Goal: Task Accomplishment & Management: Use online tool/utility

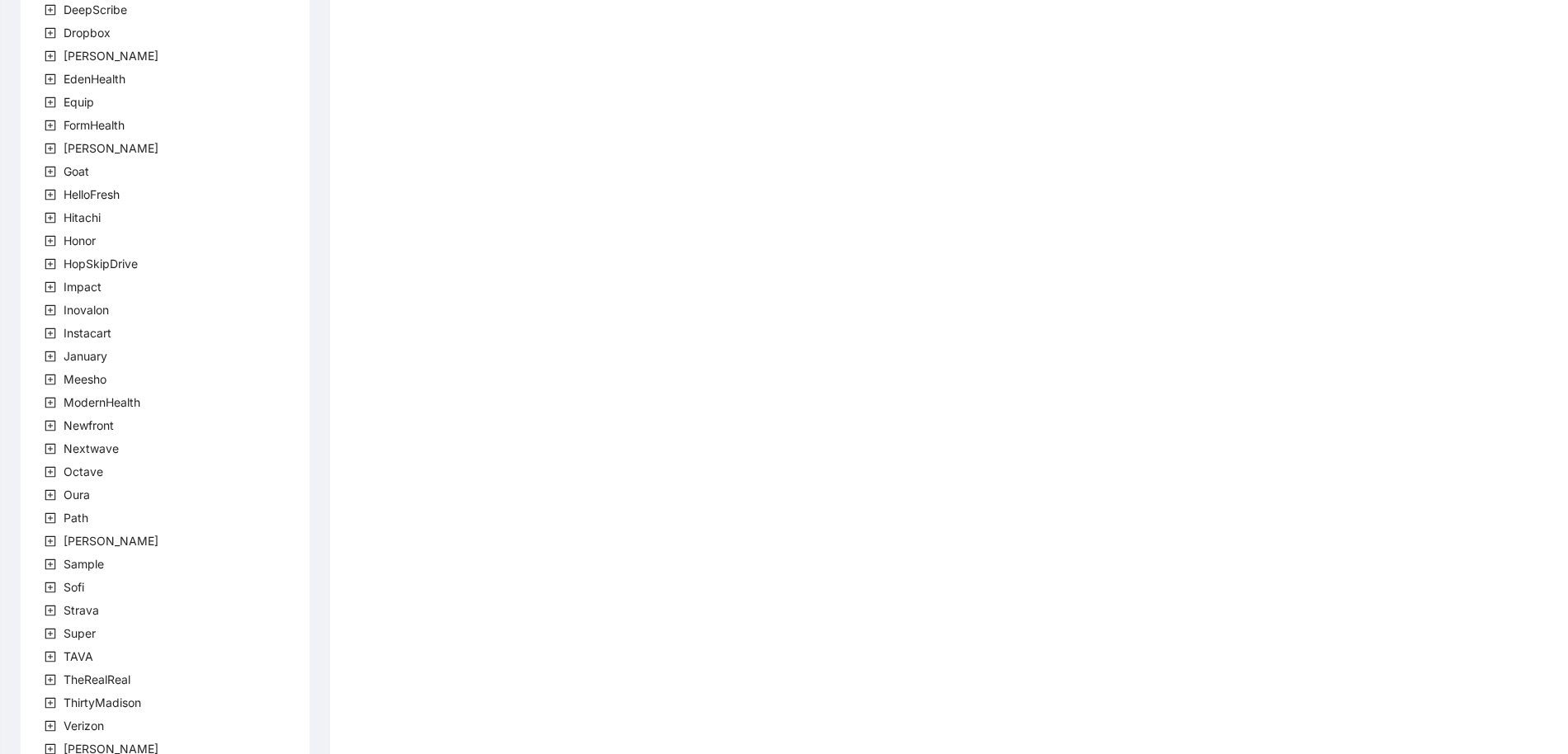
scroll to position [315, 0]
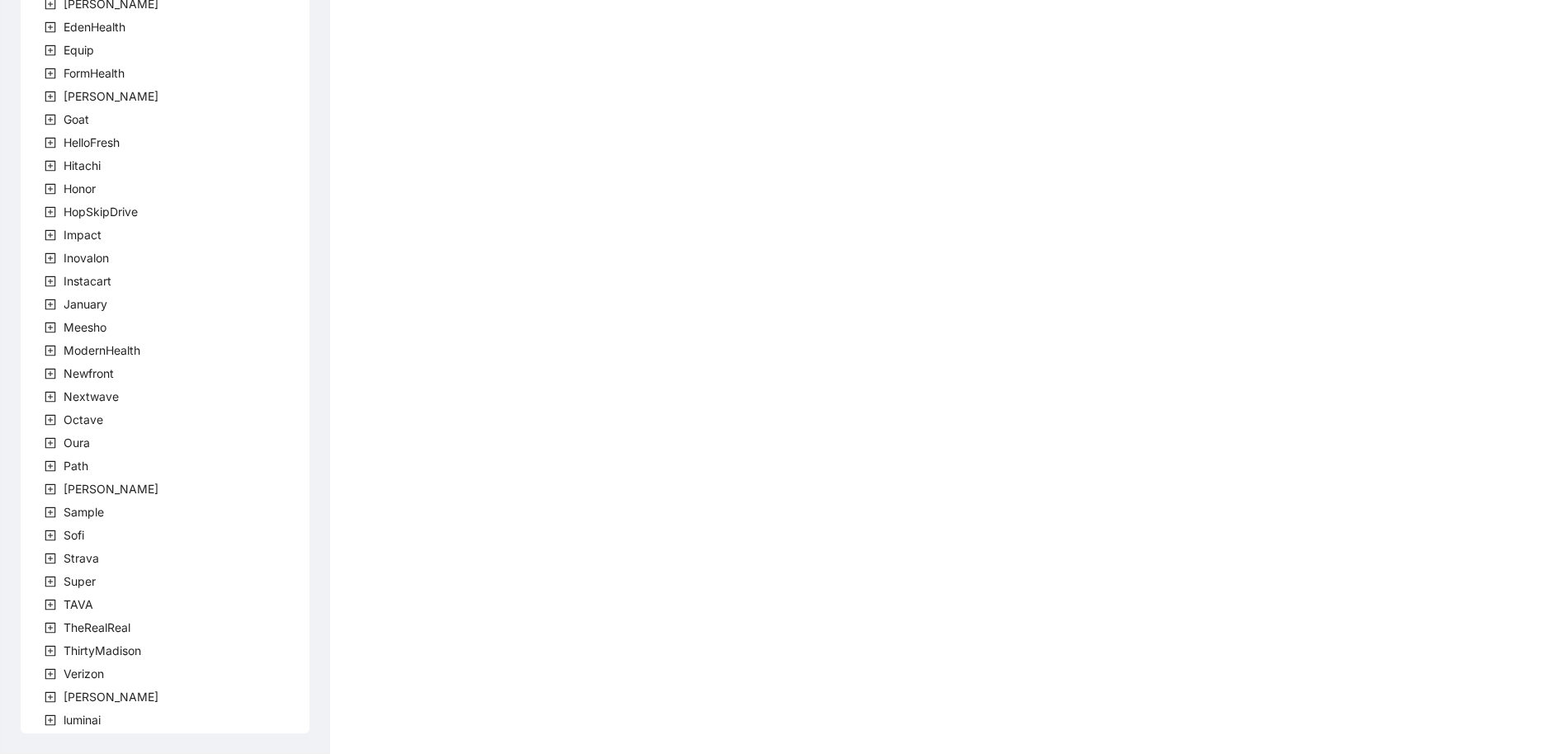
click at [53, 701] on icon "plus-square" at bounding box center [50, 697] width 11 height 11
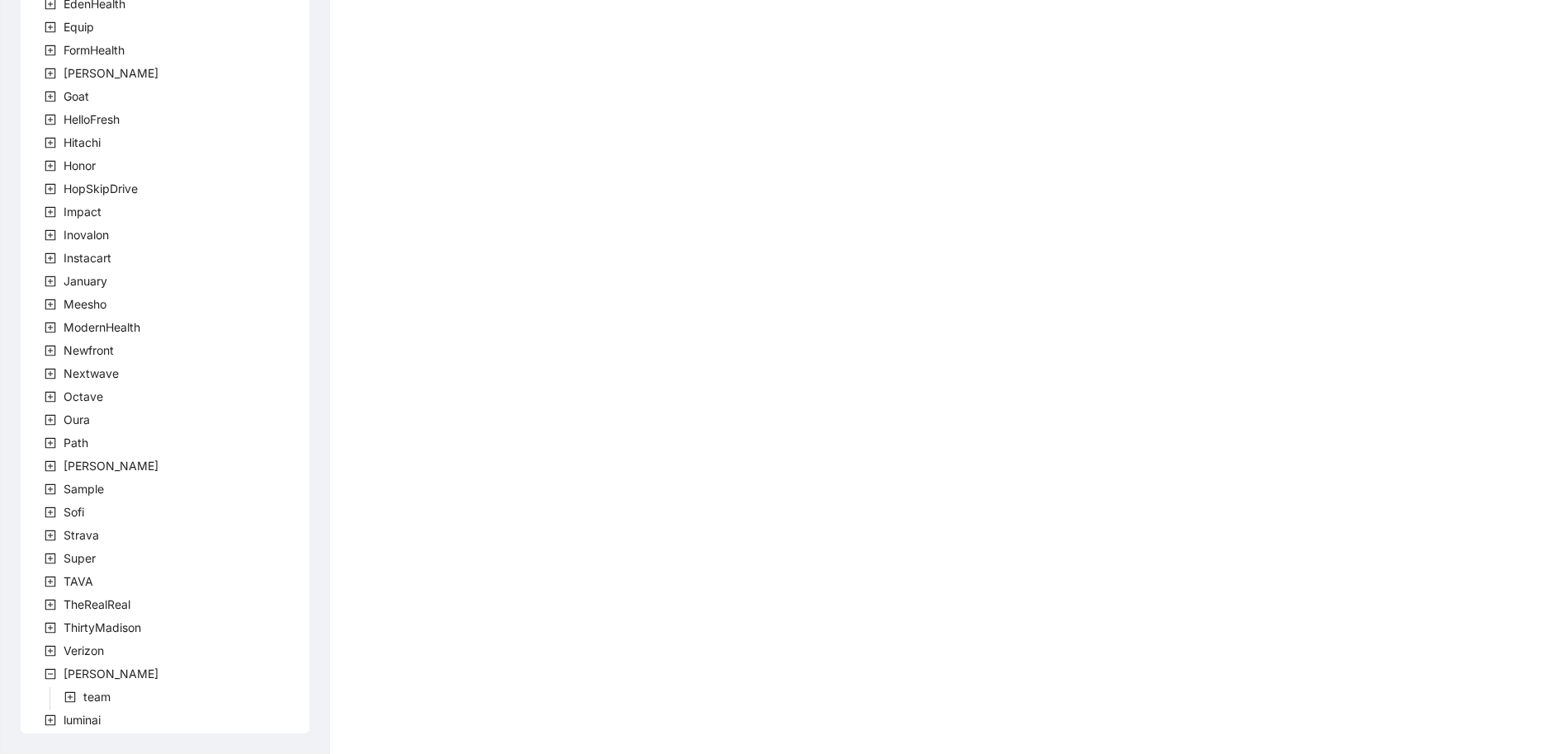
click at [77, 695] on span at bounding box center [70, 696] width 20 height 20
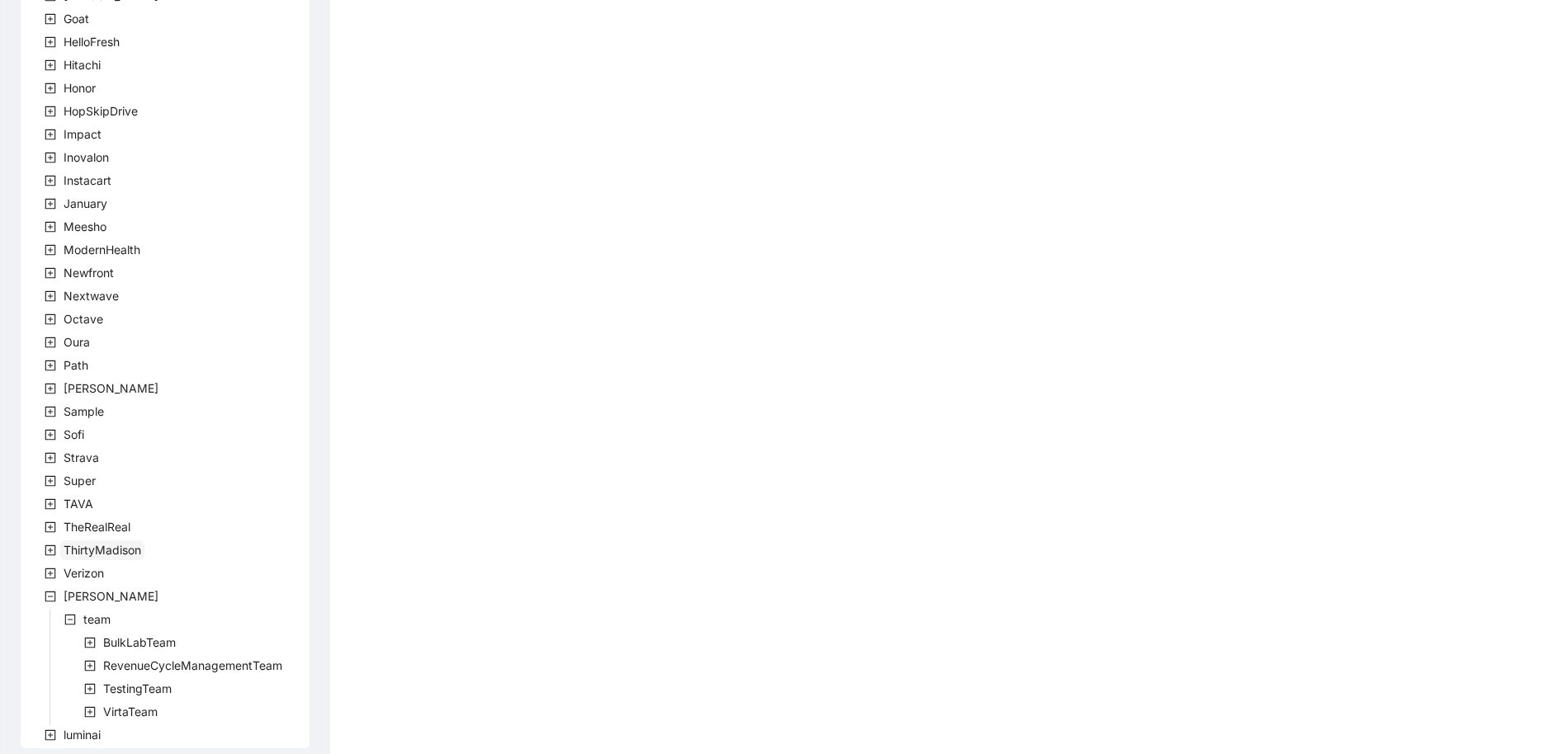
scroll to position [430, 0]
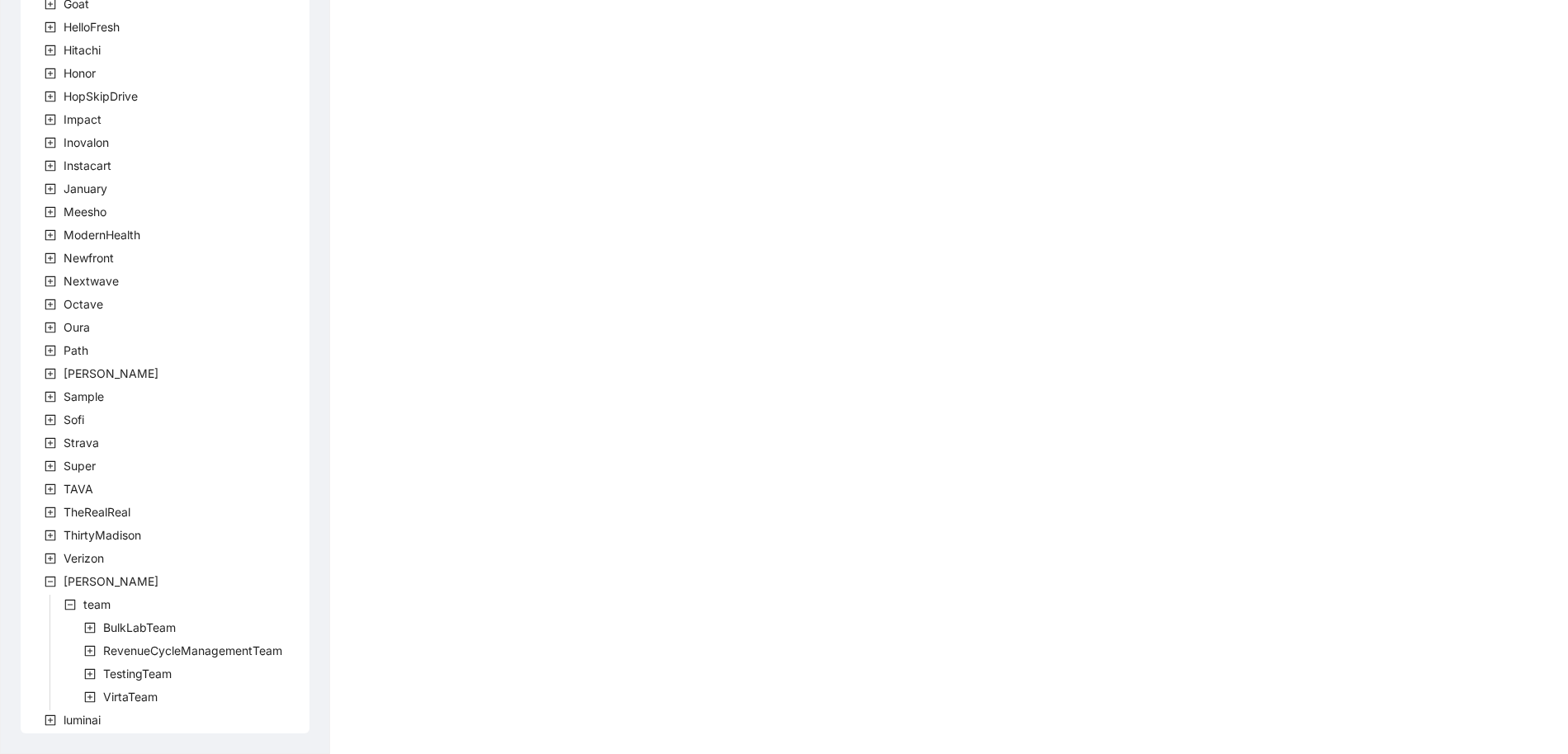
click at [90, 699] on icon "plus-square" at bounding box center [90, 697] width 11 height 11
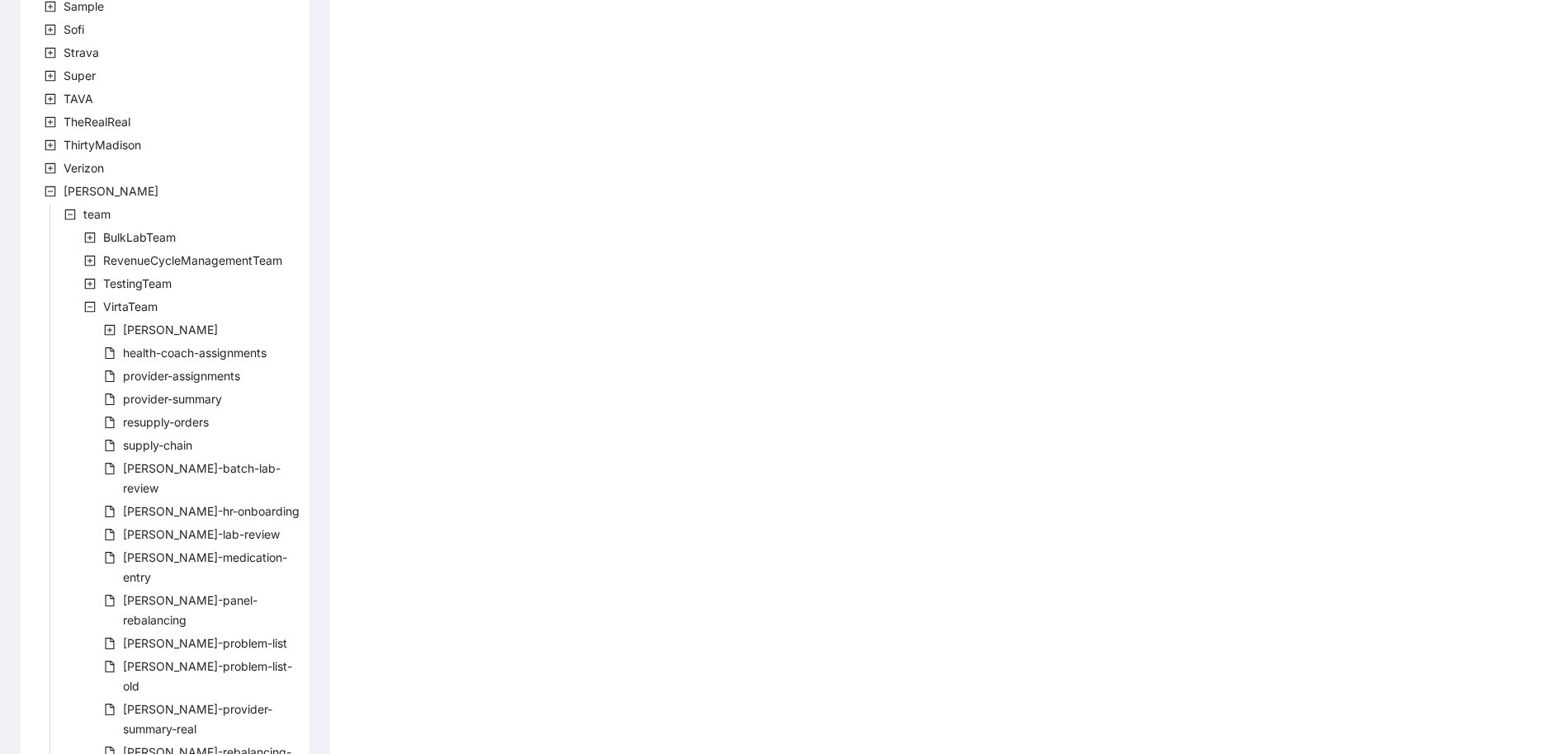
scroll to position [823, 0]
click at [198, 346] on span "health-coach-assignments" at bounding box center [194, 349] width 144 height 14
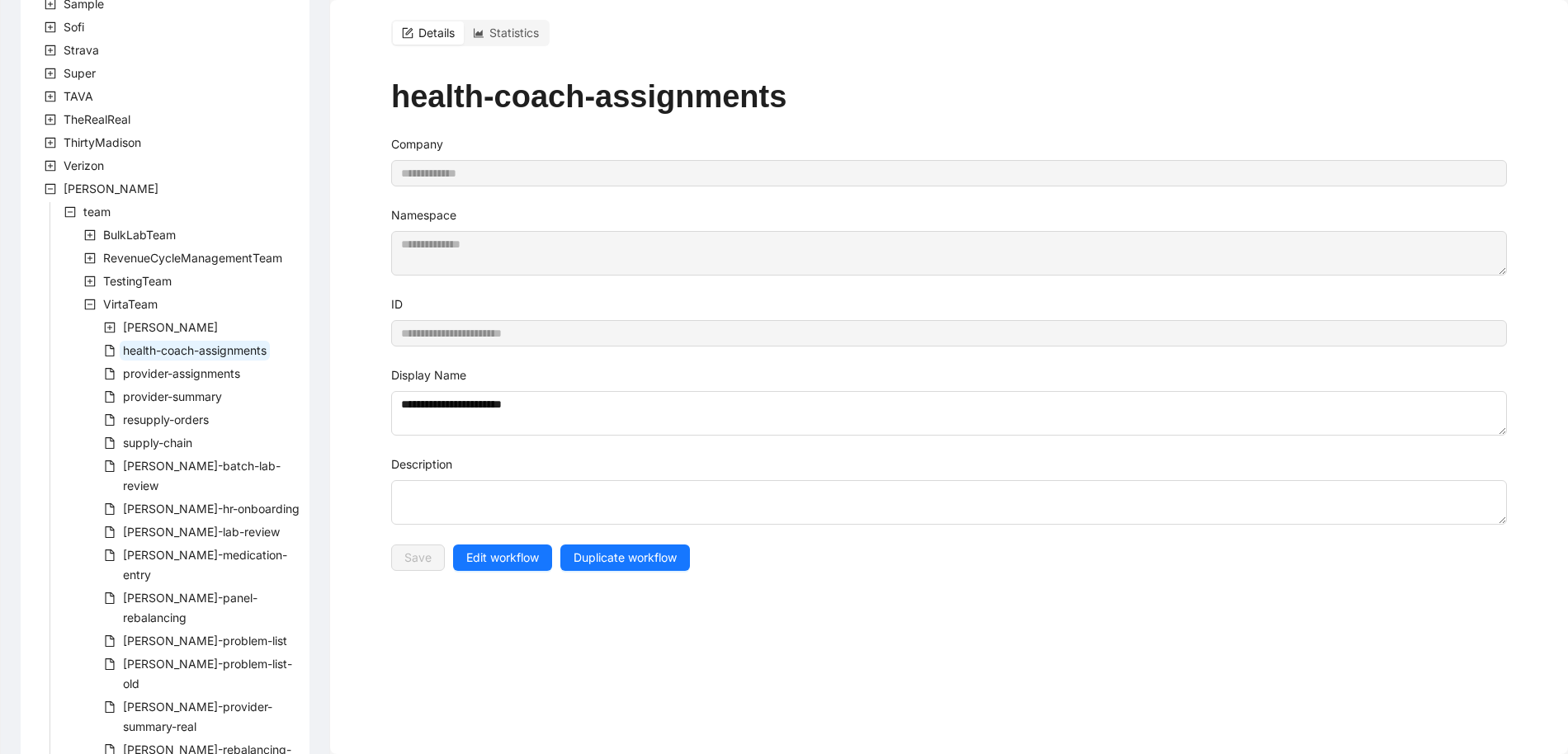
click at [115, 327] on span at bounding box center [110, 327] width 20 height 20
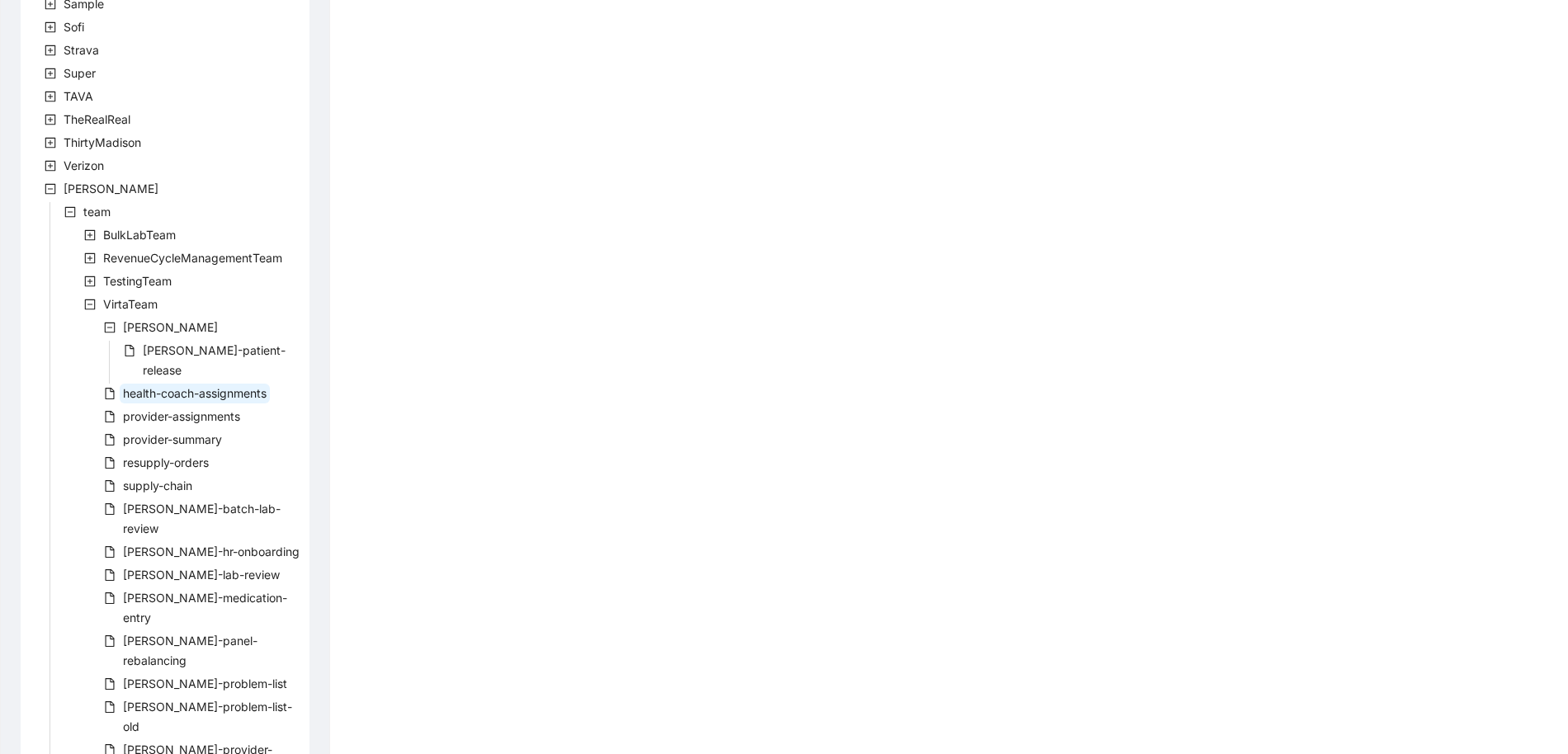
click at [115, 327] on span at bounding box center [110, 327] width 20 height 20
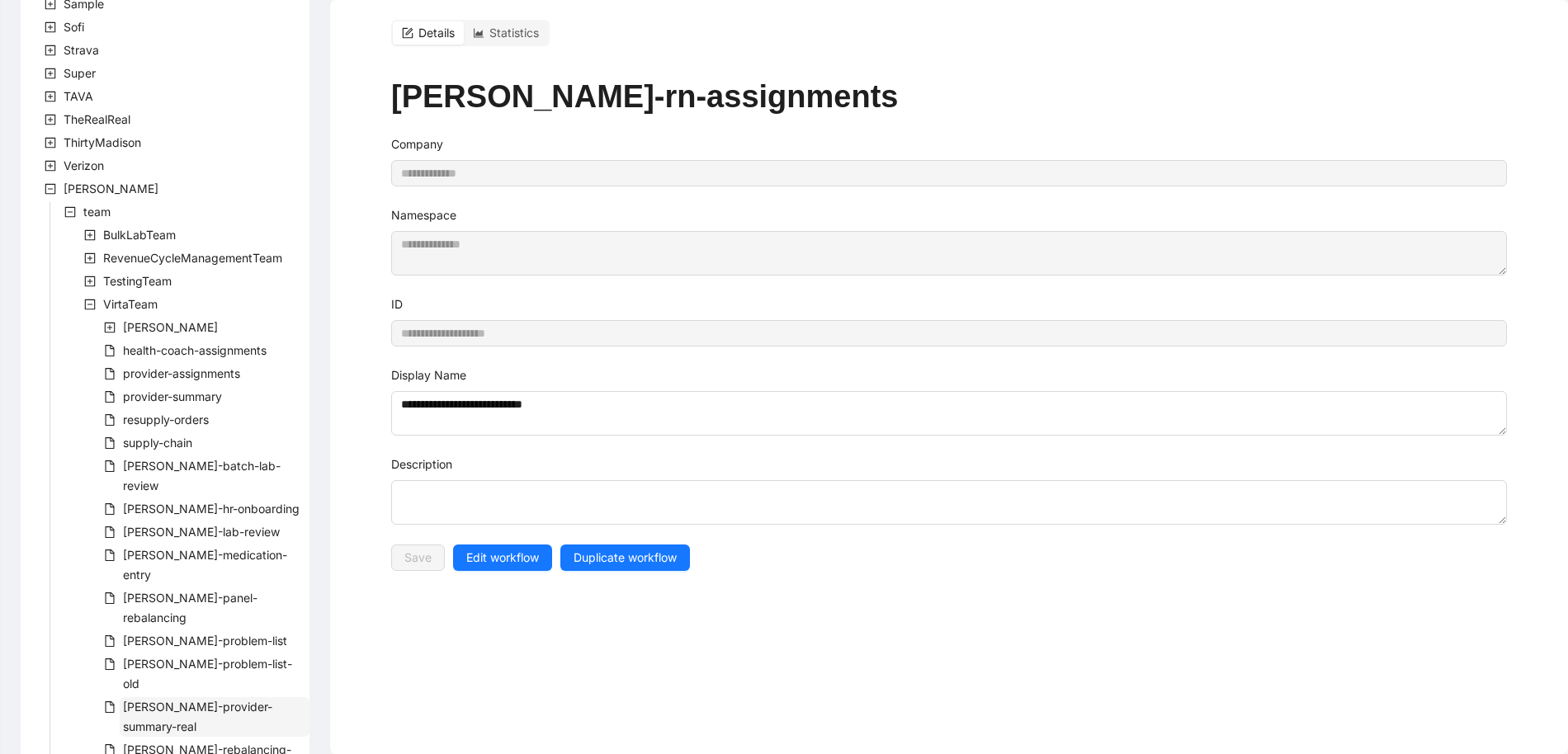
click at [229, 699] on span "virta-provider-summary-real" at bounding box center [197, 716] width 150 height 34
type input "**********"
type textarea "**********"
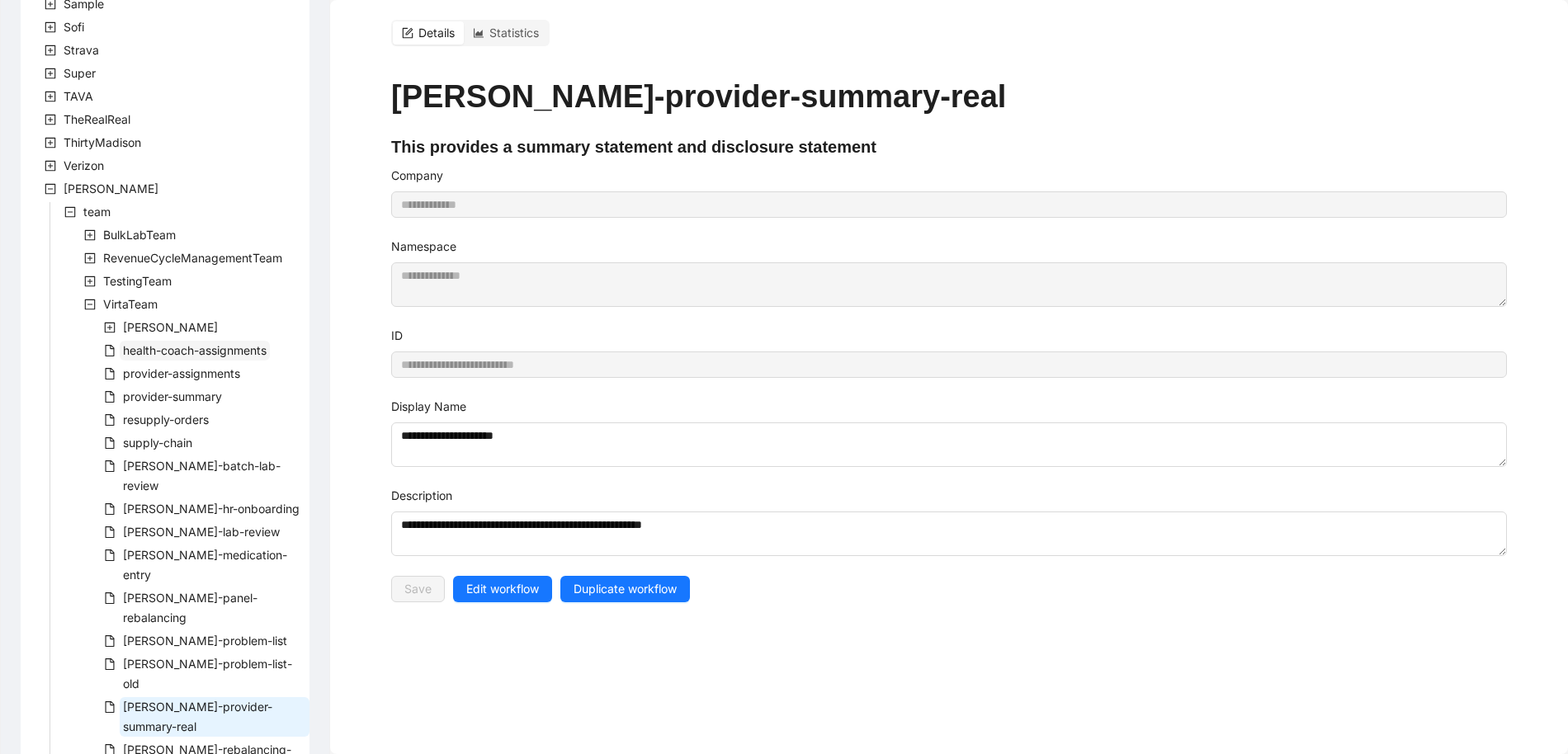
click at [186, 349] on span "health-coach-assignments" at bounding box center [194, 349] width 144 height 14
type input "**********"
type textarea "**********"
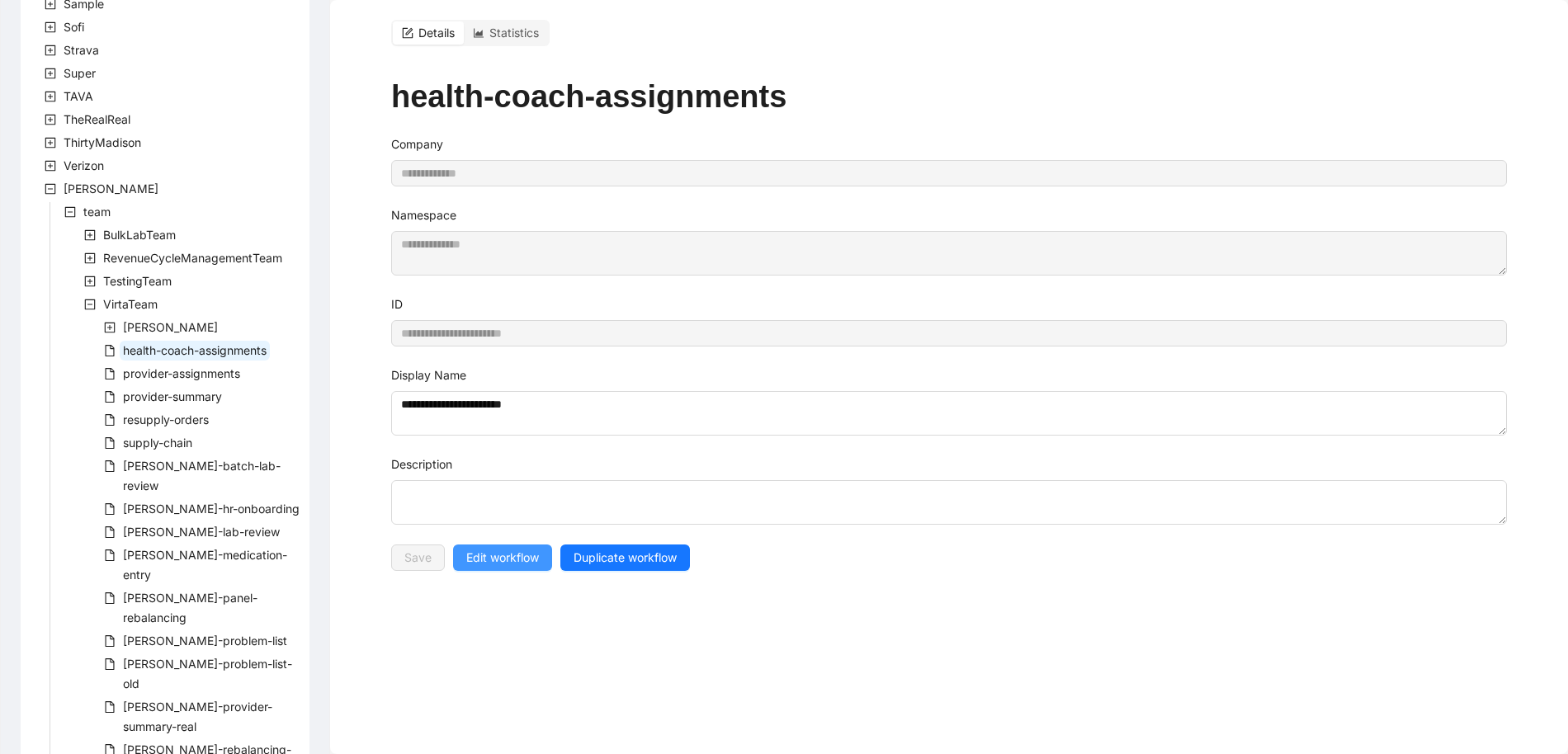
click at [490, 557] on span "Edit workflow" at bounding box center [502, 557] width 72 height 18
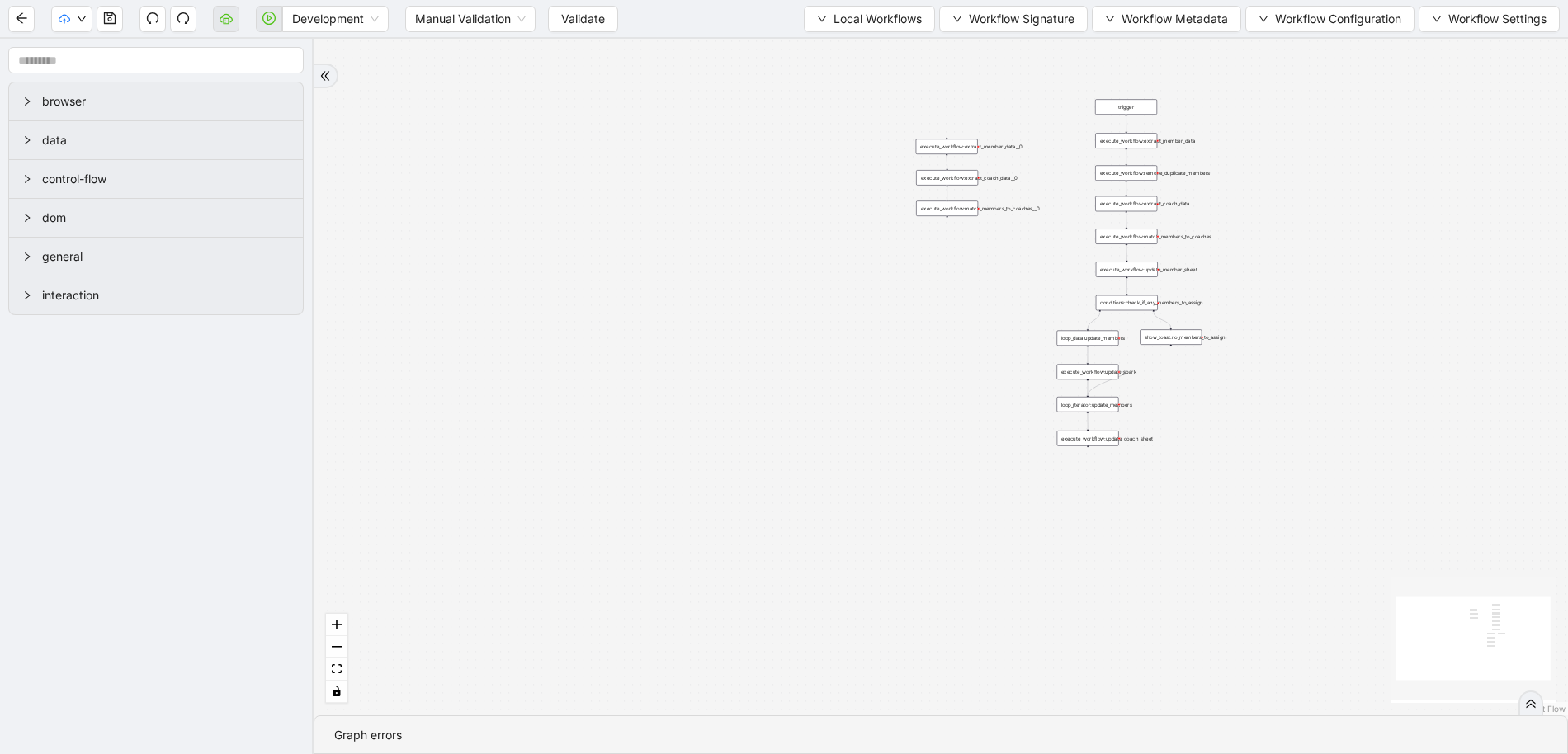
drag, startPoint x: 772, startPoint y: 181, endPoint x: 570, endPoint y: 501, distance: 378.4
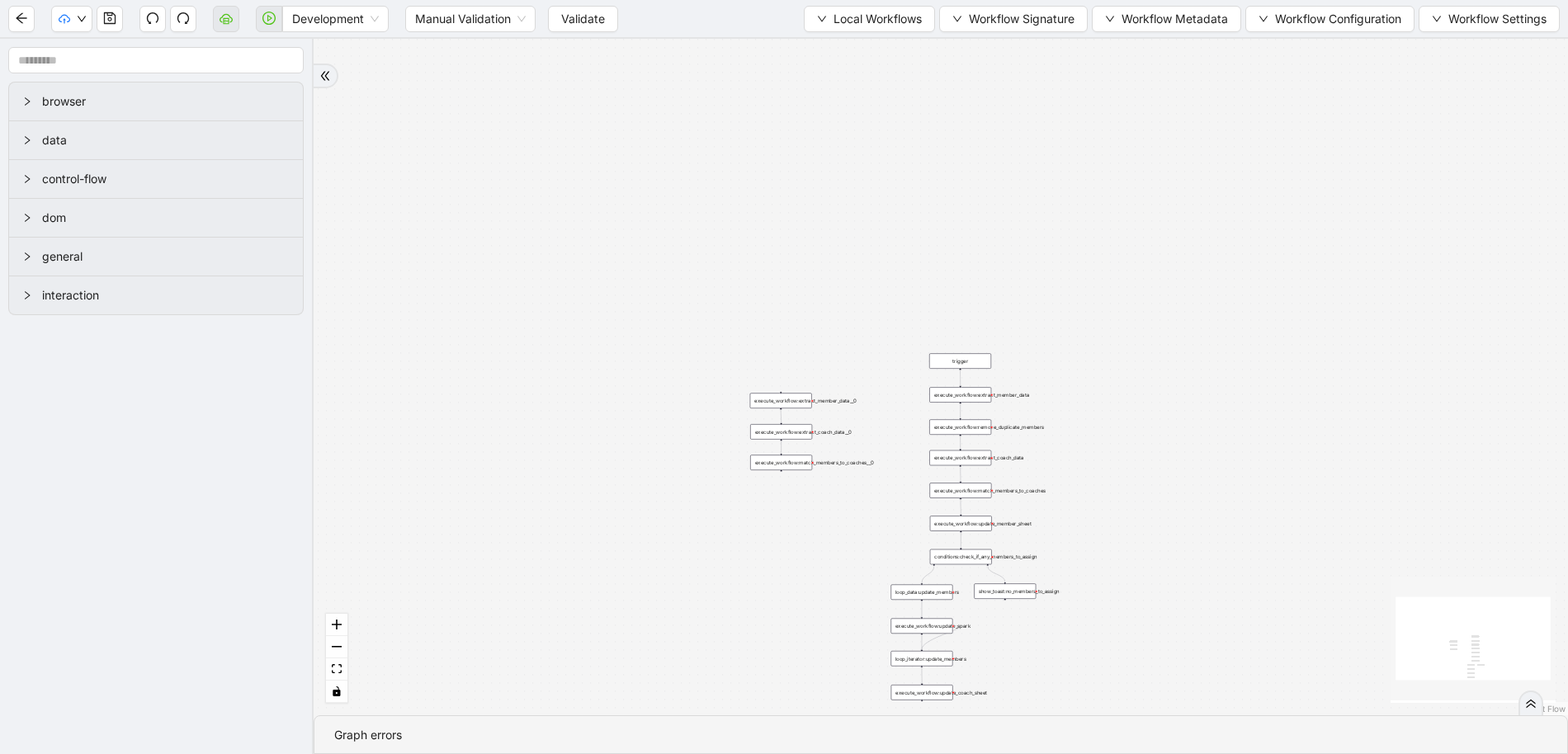
drag, startPoint x: 926, startPoint y: 472, endPoint x: 639, endPoint y: 317, distance: 326.2
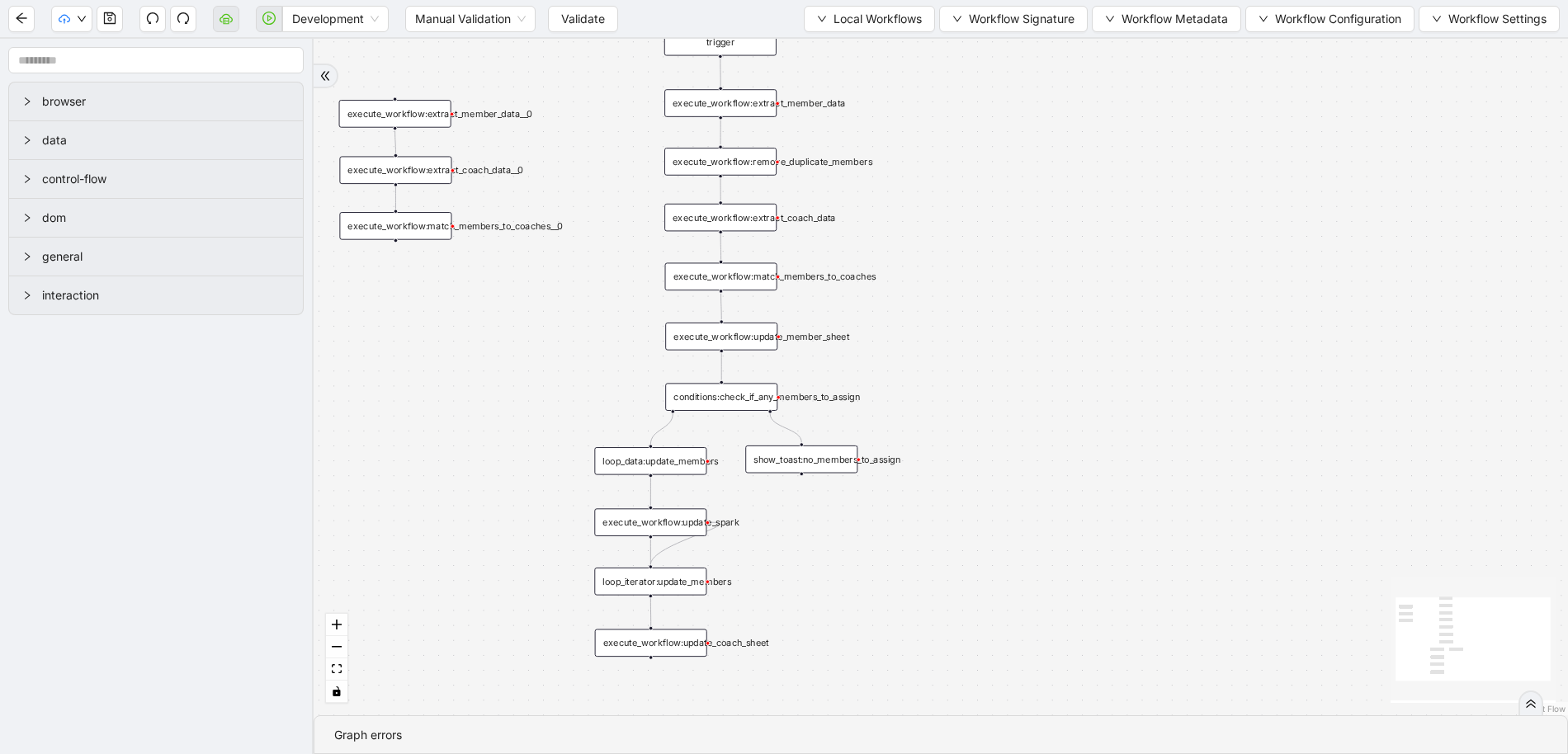
drag, startPoint x: 628, startPoint y: 344, endPoint x: 653, endPoint y: 283, distance: 65.9
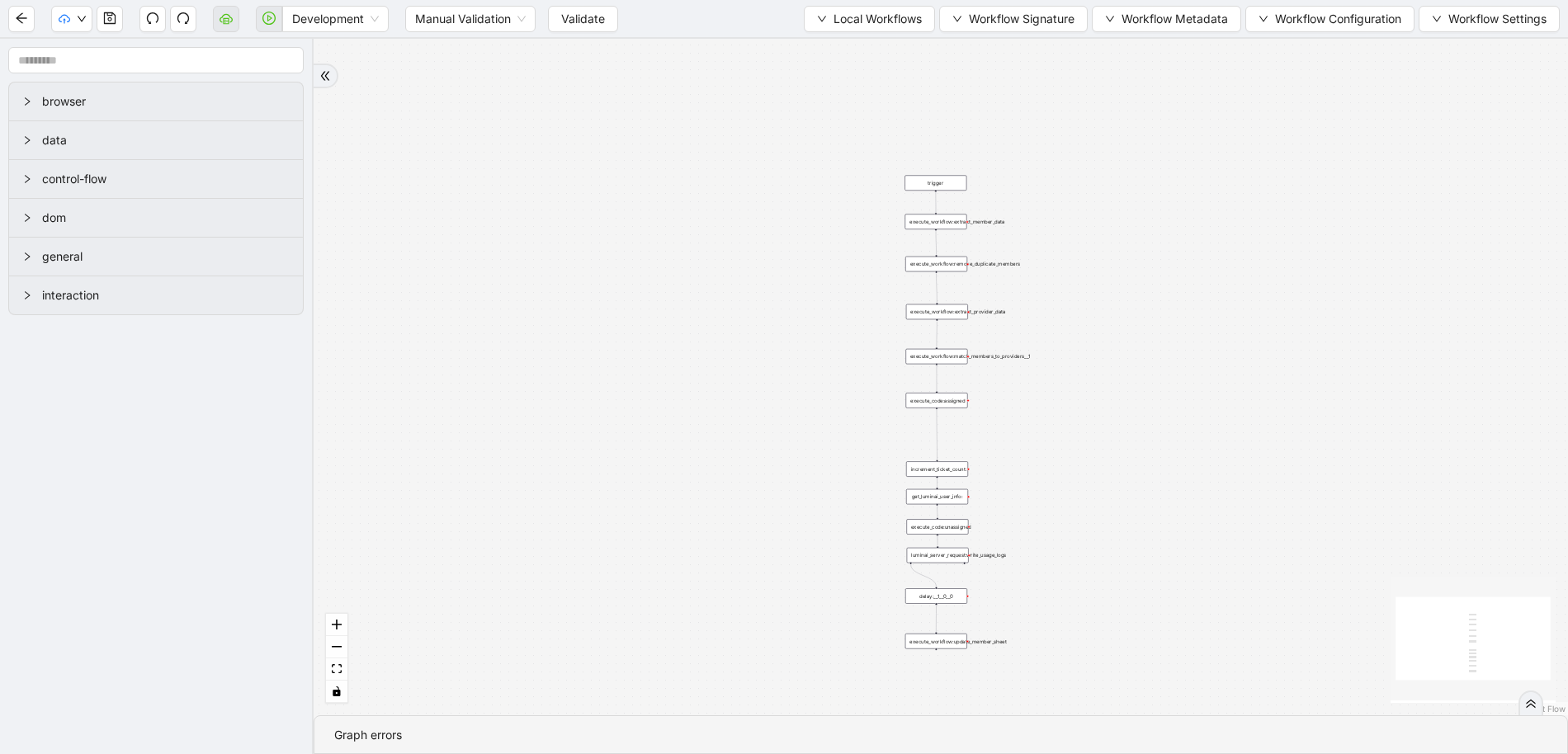
drag, startPoint x: 1255, startPoint y: 230, endPoint x: 1098, endPoint y: 433, distance: 256.6
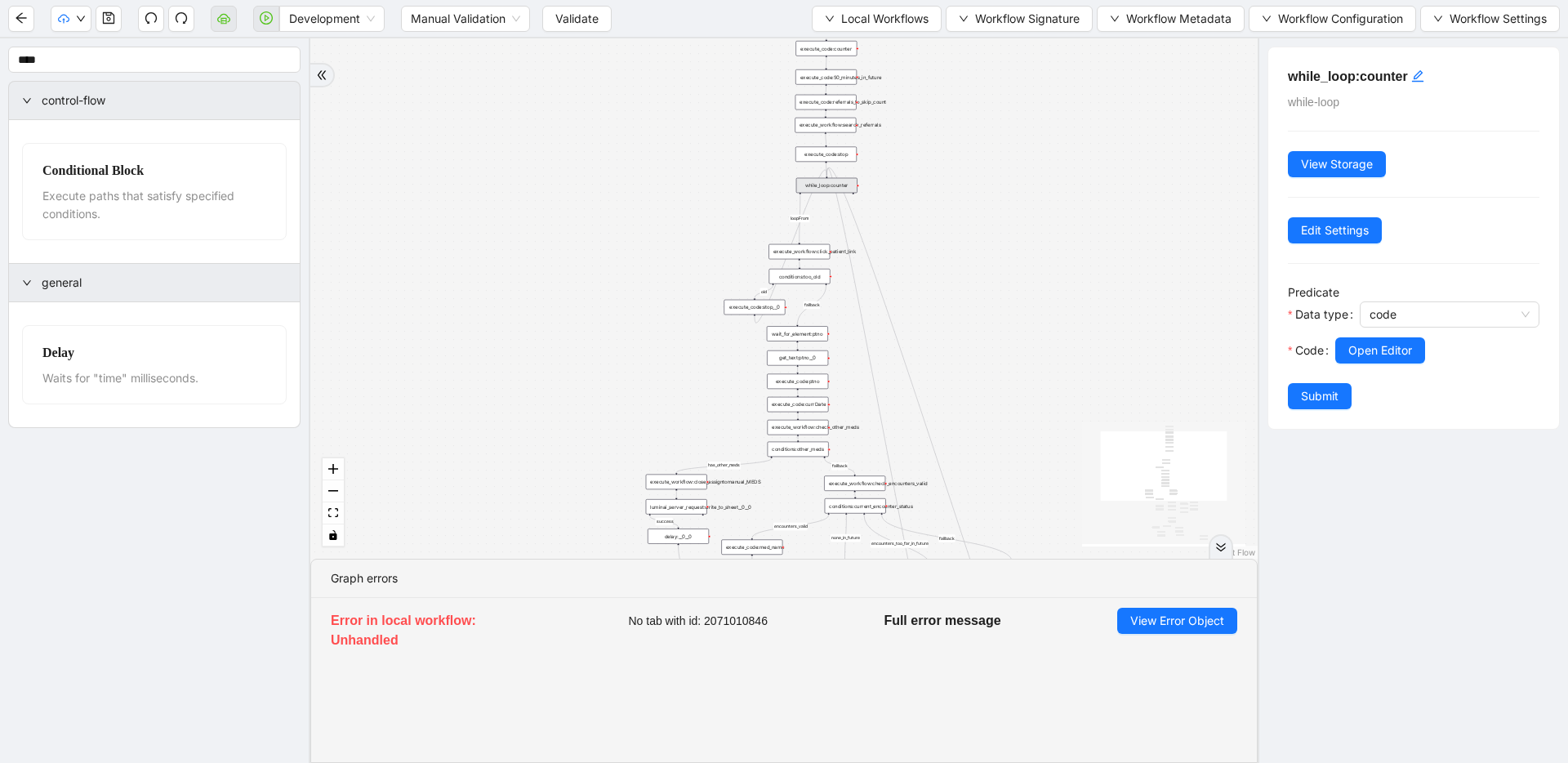
drag, startPoint x: 558, startPoint y: 220, endPoint x: 555, endPoint y: 254, distance: 34.1
click at [104, 18] on icon "save" at bounding box center [108, 18] width 13 height 13
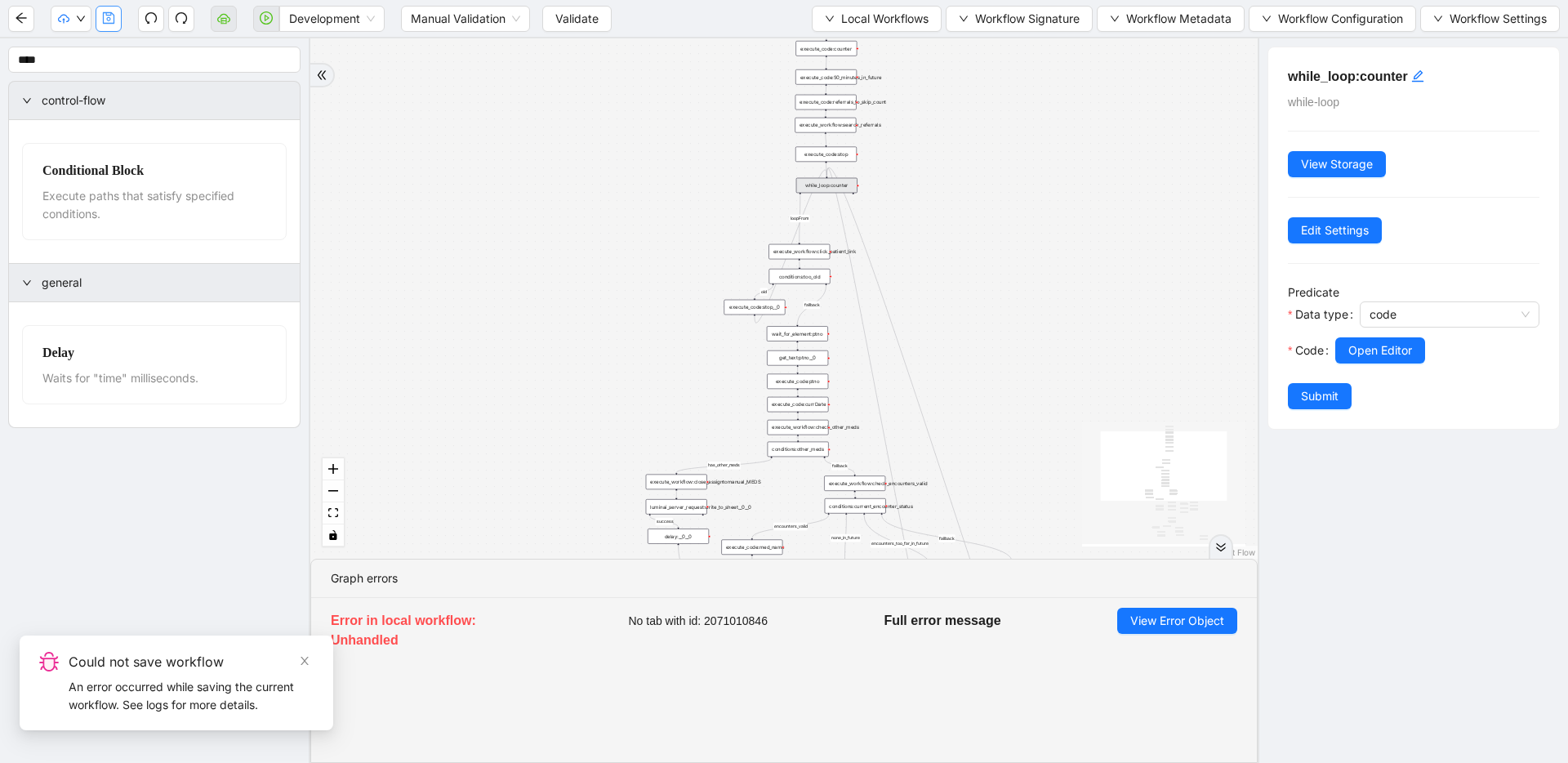
click at [116, 20] on button "button" at bounding box center [108, 19] width 26 height 26
click at [591, 24] on span "Validate" at bounding box center [577, 18] width 43 height 18
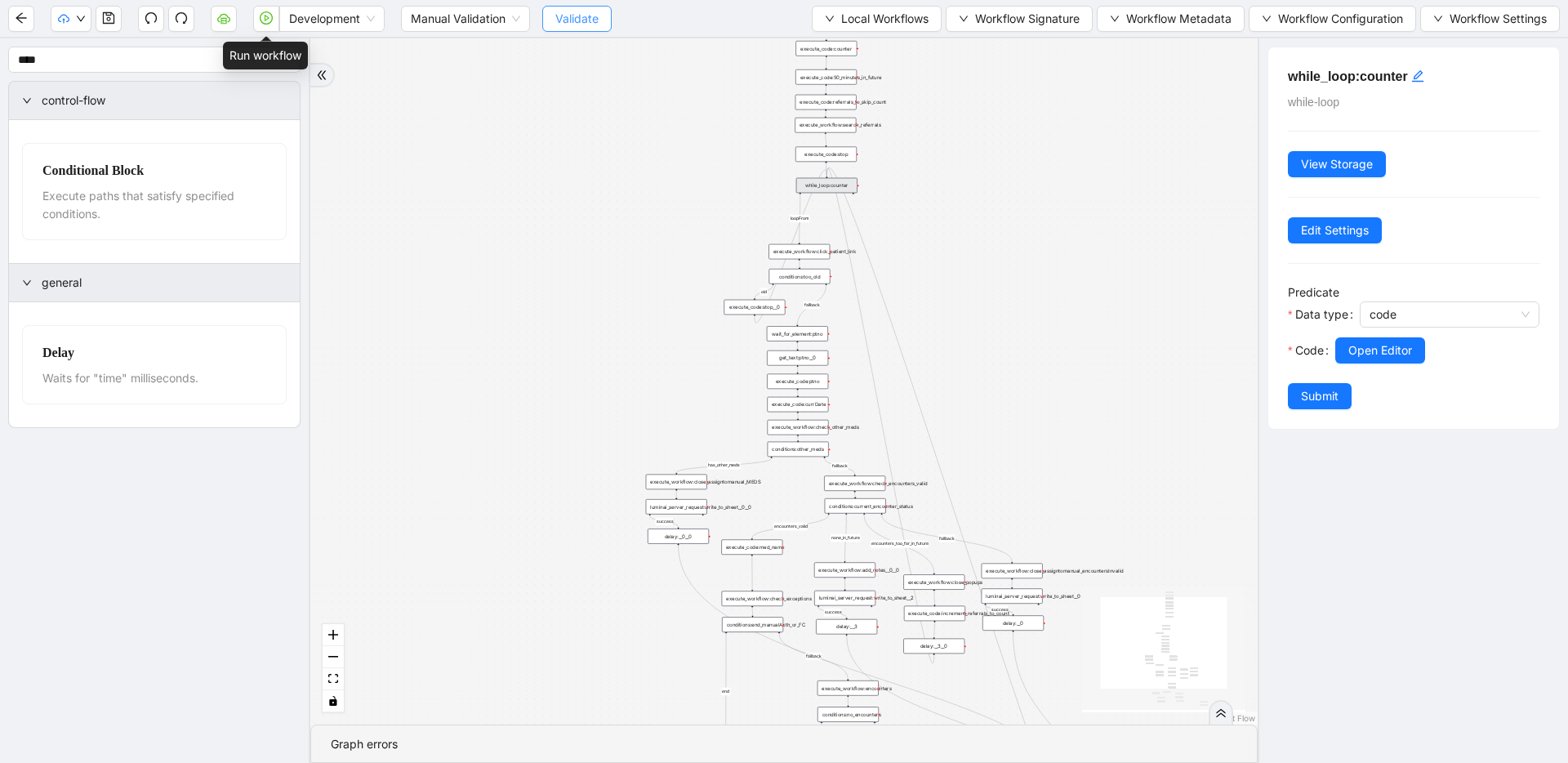
click at [272, 25] on button "button" at bounding box center [266, 19] width 26 height 26
